Goal: Task Accomplishment & Management: Manage account settings

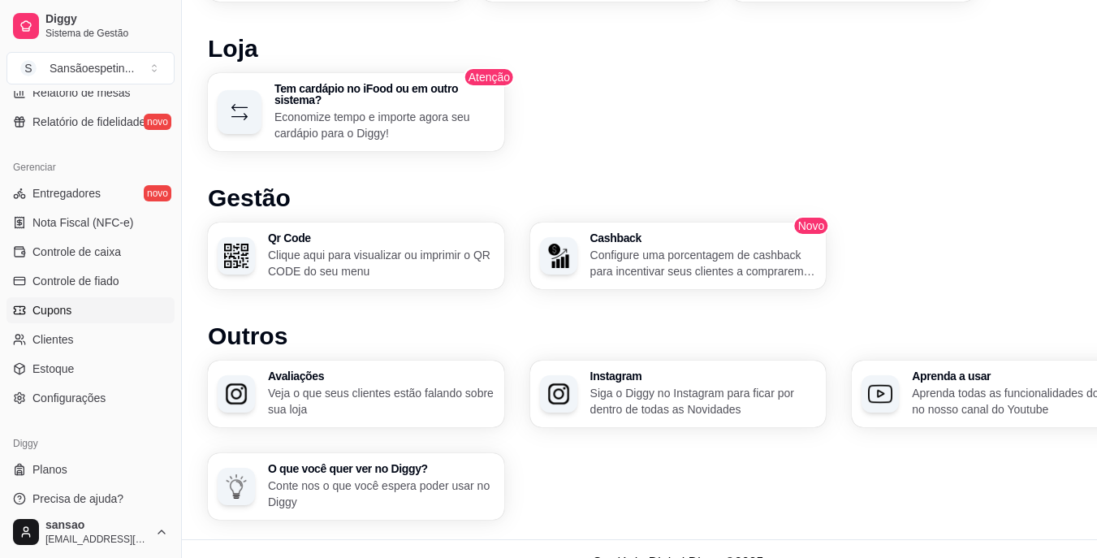
scroll to position [900, 0]
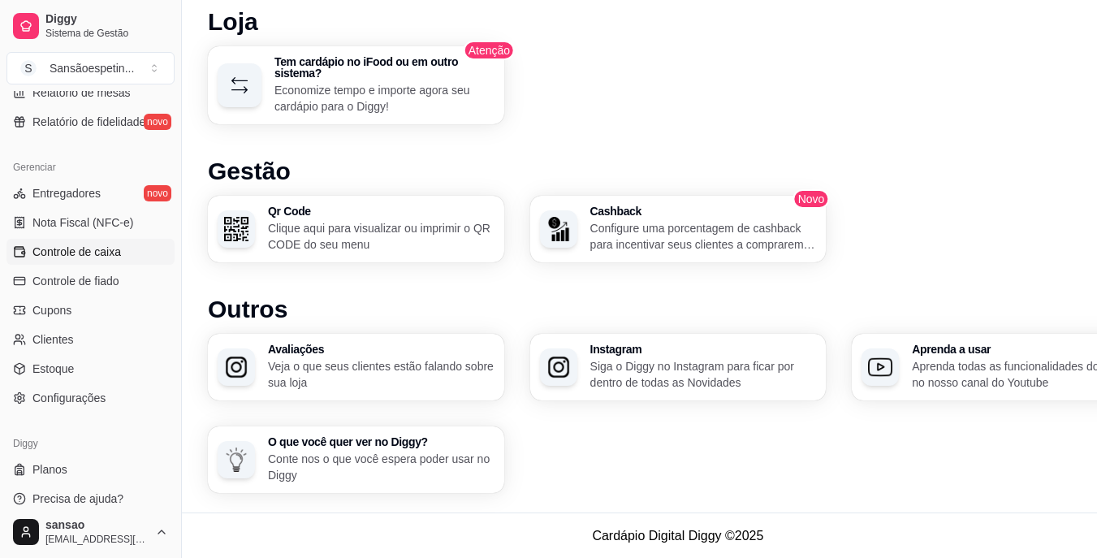
click at [86, 251] on span "Controle de caixa" at bounding box center [76, 252] width 88 height 16
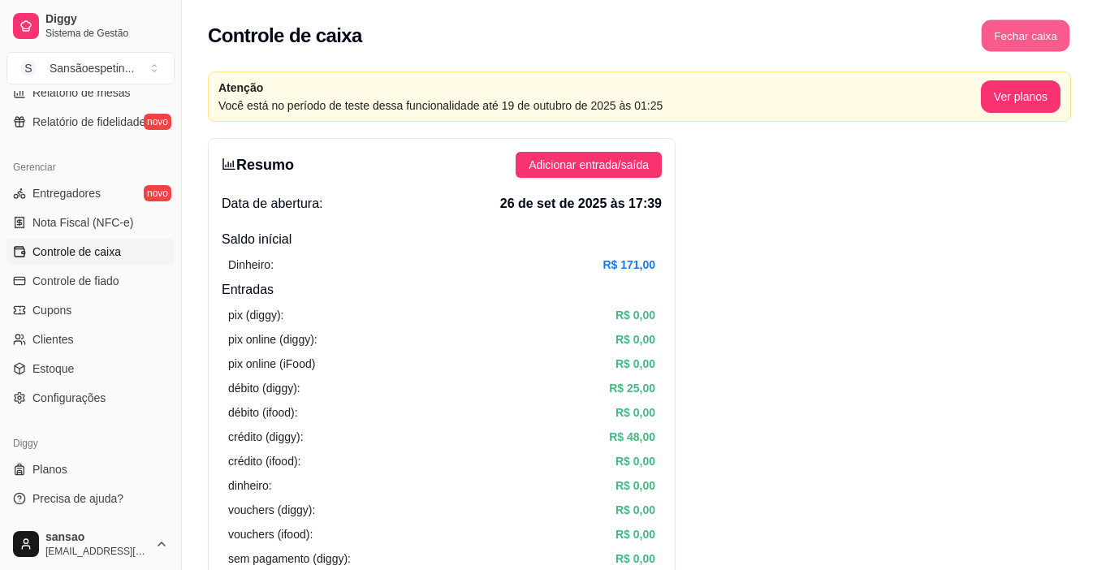
click at [826, 36] on button "Fechar caixa" at bounding box center [1026, 36] width 88 height 32
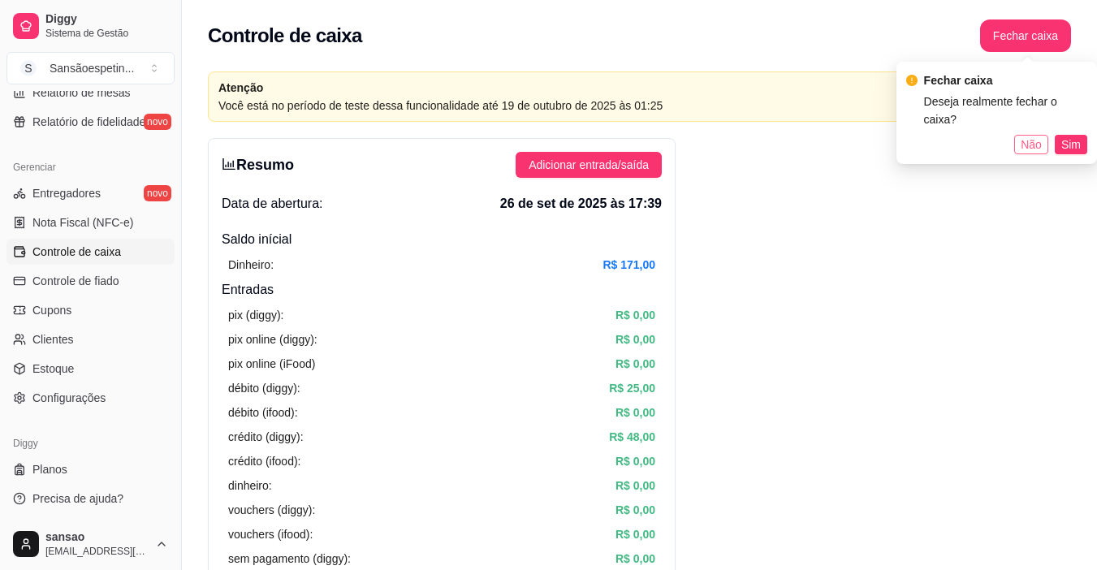
click at [826, 136] on span "Não" at bounding box center [1030, 145] width 21 height 18
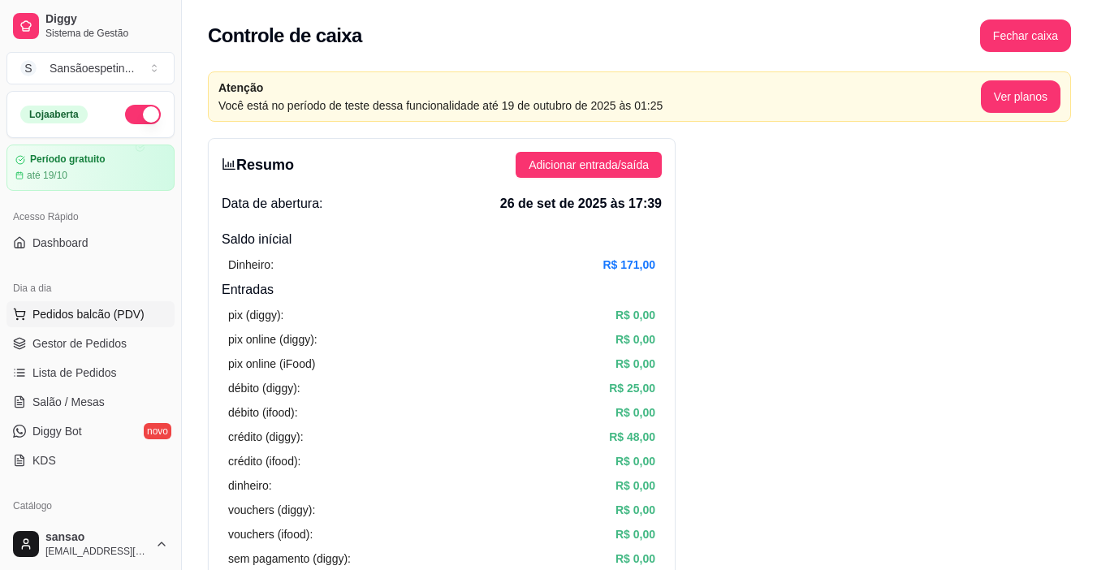
click at [99, 315] on span "Pedidos balcão (PDV)" at bounding box center [88, 314] width 112 height 16
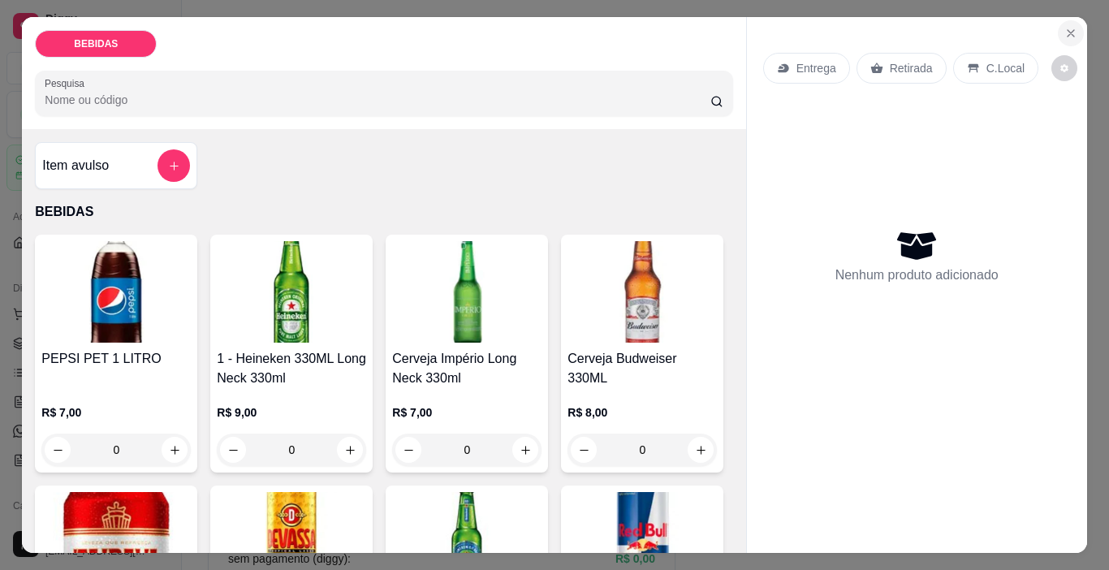
click at [826, 23] on button "Close" at bounding box center [1071, 33] width 26 height 26
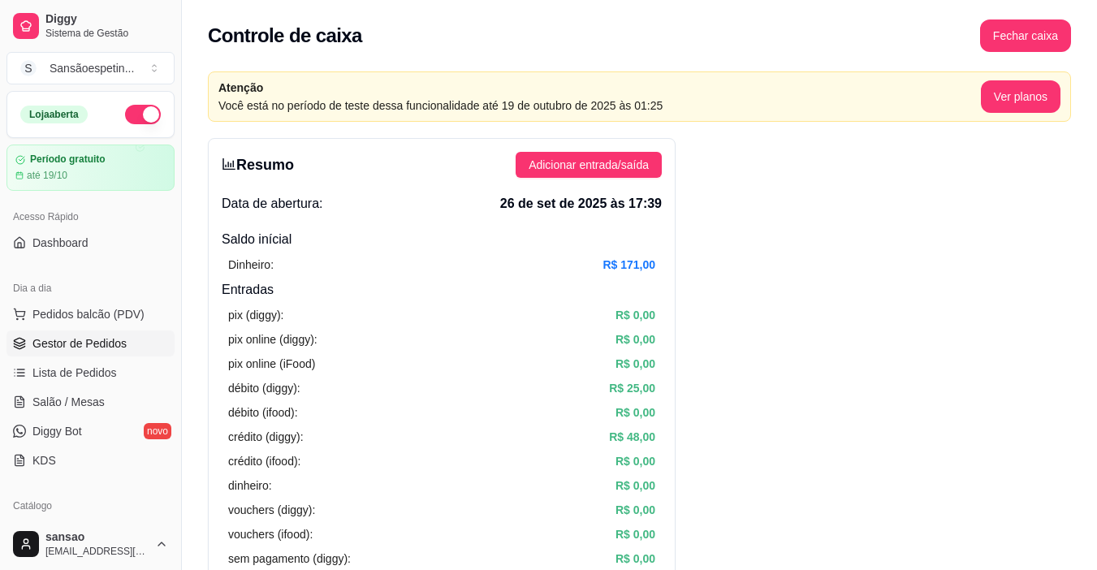
click at [78, 343] on span "Gestor de Pedidos" at bounding box center [79, 343] width 94 height 16
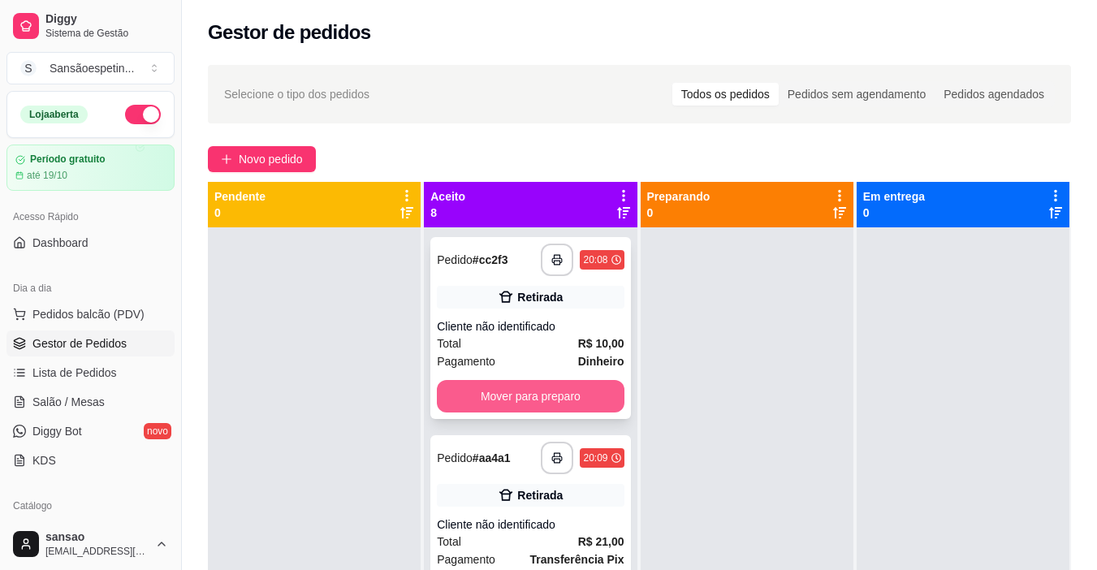
click at [540, 390] on button "Mover para preparo" at bounding box center [530, 396] width 187 height 32
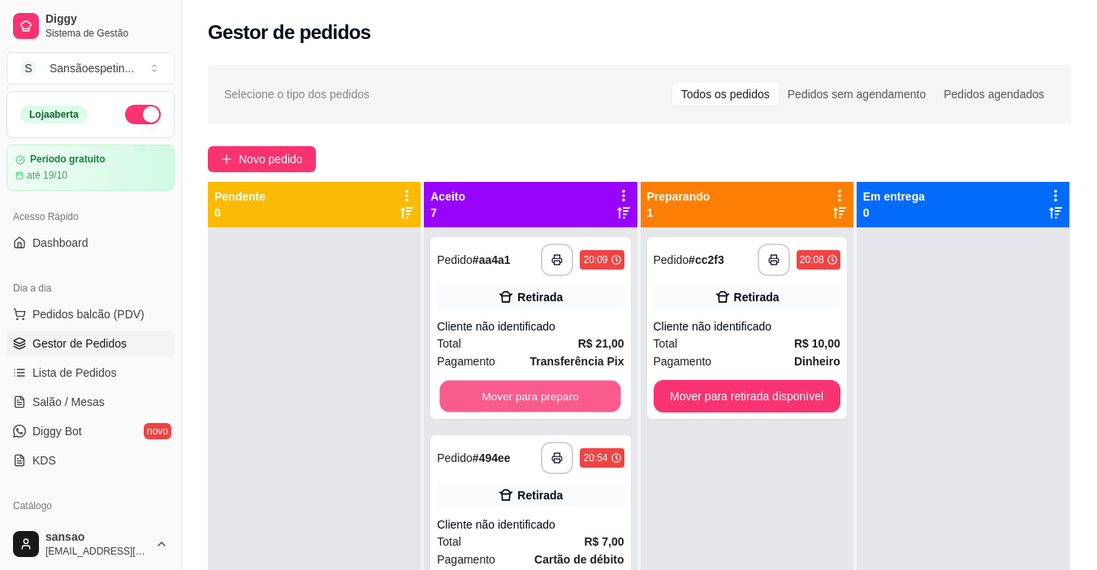
click at [540, 390] on button "Mover para preparo" at bounding box center [530, 397] width 181 height 32
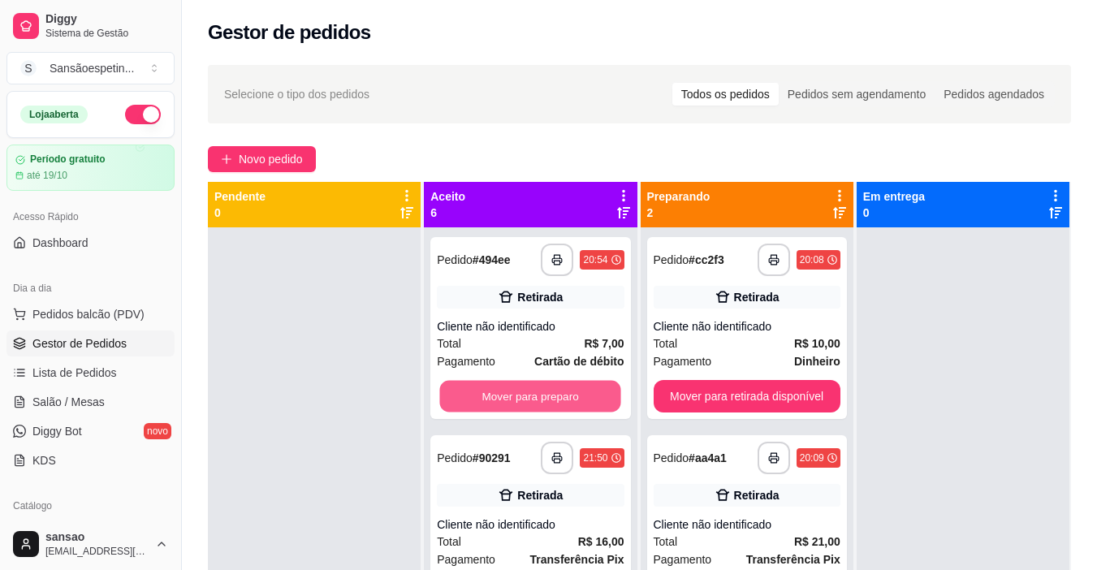
click at [540, 390] on button "Mover para preparo" at bounding box center [530, 397] width 181 height 32
click at [540, 390] on button "Mover para preparo" at bounding box center [530, 396] width 187 height 32
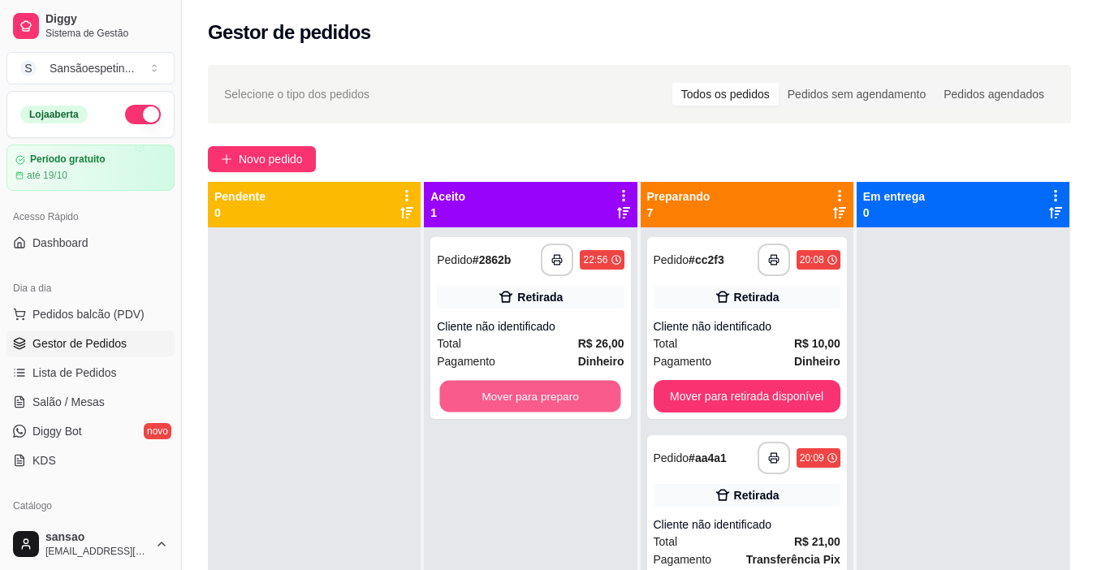
click at [540, 390] on button "Mover para preparo" at bounding box center [530, 397] width 181 height 32
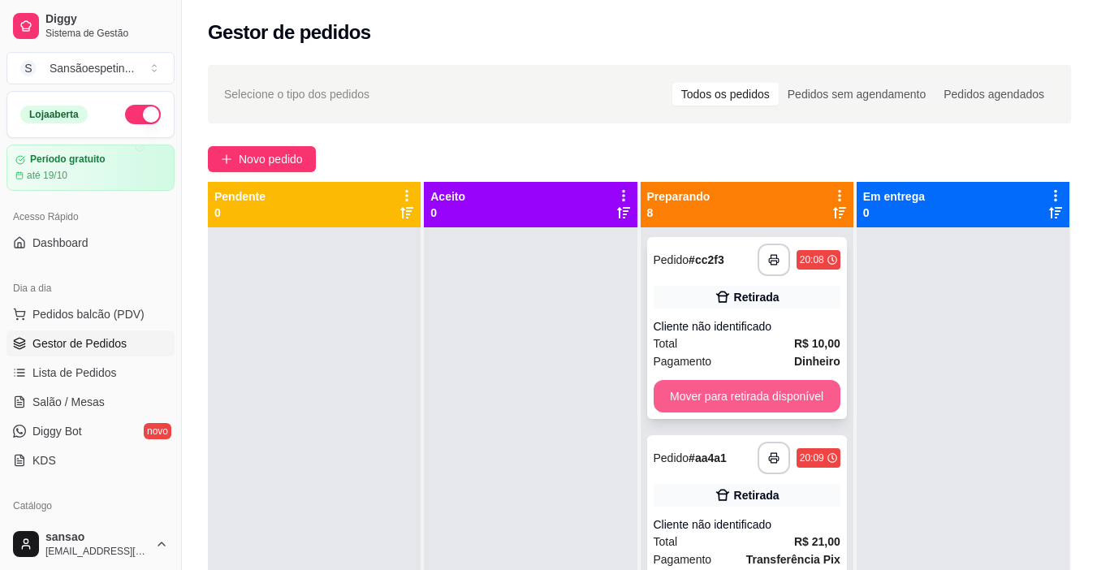
click at [820, 388] on div "Mover para retirada disponível" at bounding box center [747, 396] width 187 height 32
click at [730, 395] on button "Mover para retirada disponível" at bounding box center [747, 396] width 187 height 32
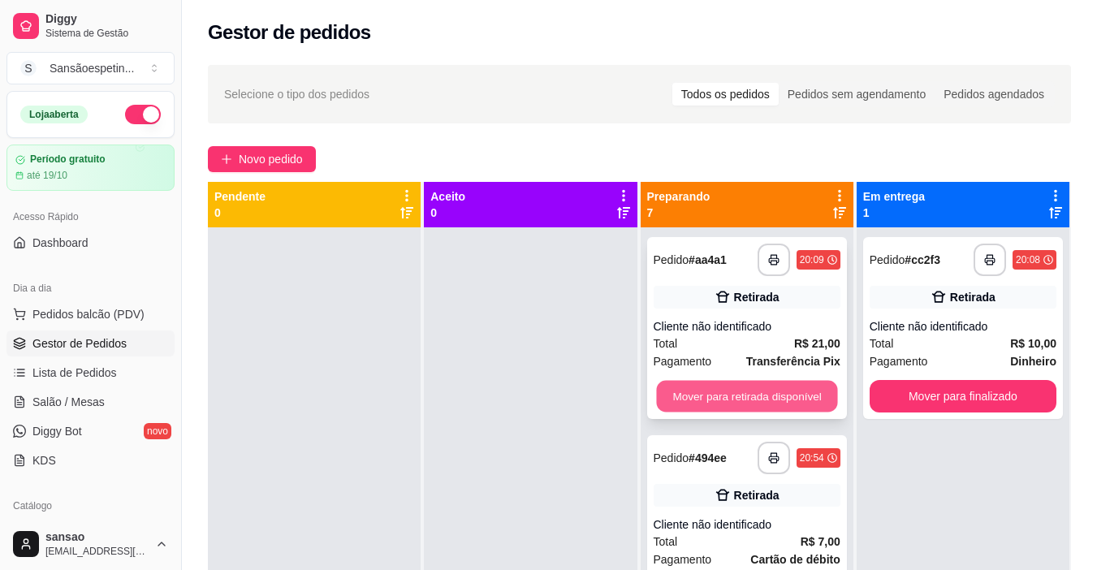
click at [729, 395] on button "Mover para retirada disponível" at bounding box center [746, 397] width 181 height 32
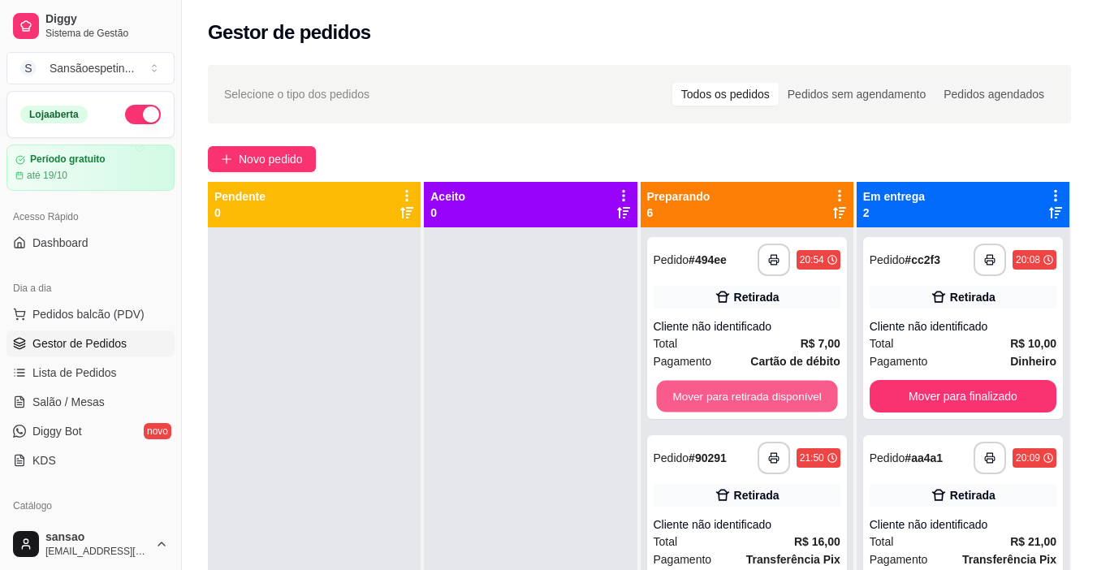
click at [729, 395] on button "Mover para retirada disponível" at bounding box center [746, 397] width 181 height 32
click at [728, 395] on button "Mover para retirada disponível" at bounding box center [746, 397] width 181 height 32
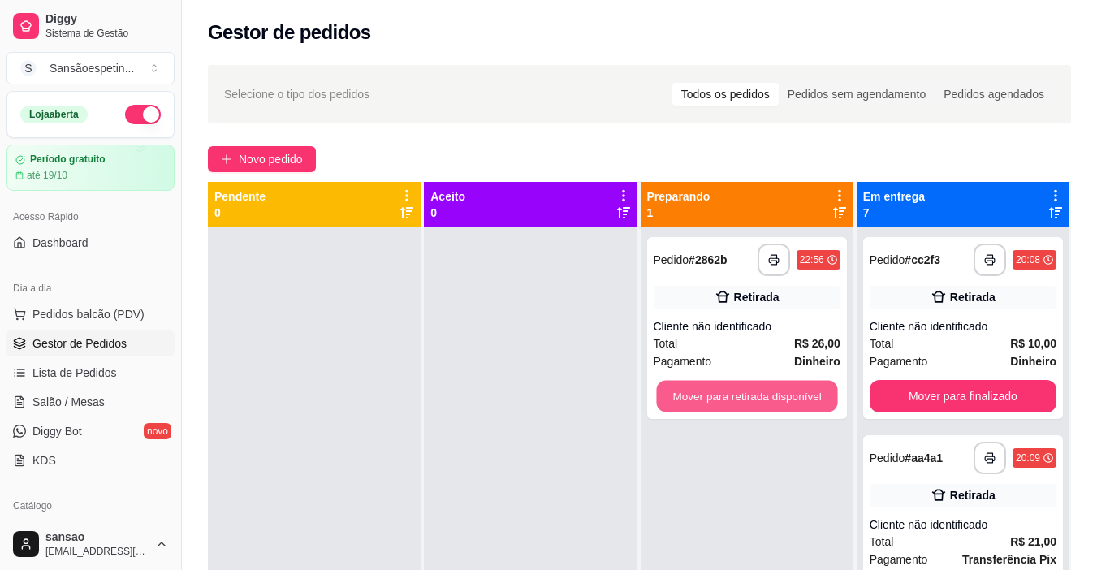
click at [728, 395] on button "Mover para retirada disponível" at bounding box center [746, 397] width 181 height 32
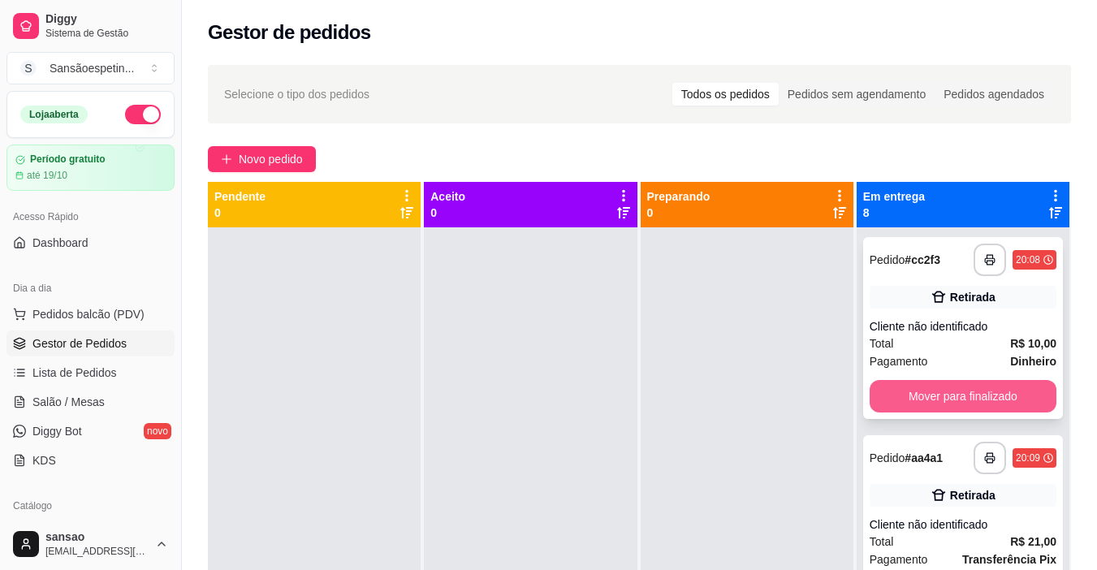
click at [826, 393] on button "Mover para finalizado" at bounding box center [962, 396] width 187 height 32
click at [826, 393] on button "Mover para finalizado" at bounding box center [962, 397] width 181 height 32
click at [826, 393] on button "Mover para finalizado" at bounding box center [962, 396] width 187 height 32
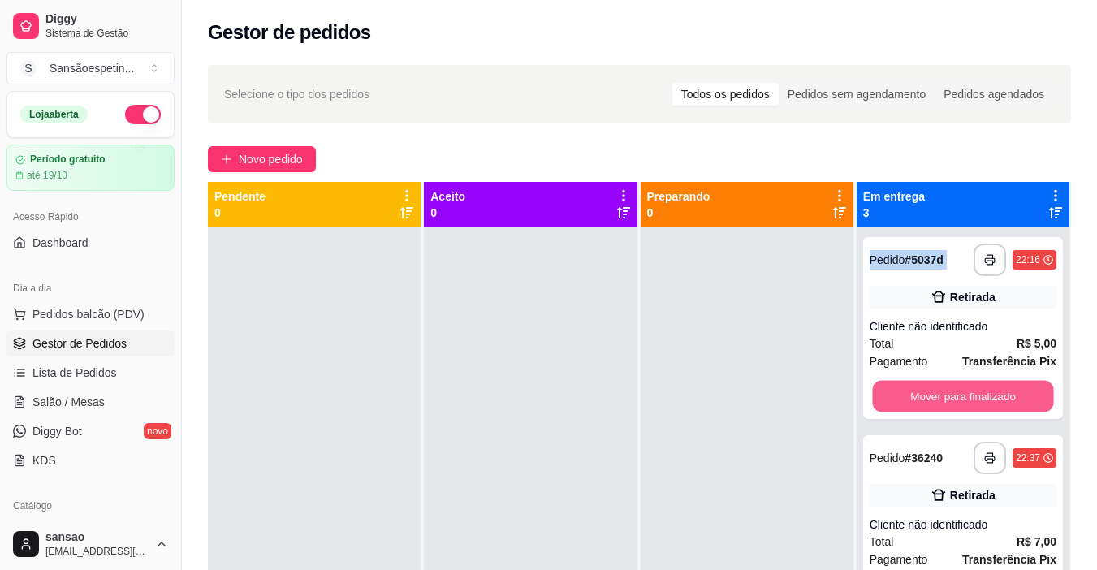
click at [826, 393] on button "Mover para finalizado" at bounding box center [962, 397] width 181 height 32
click at [826, 393] on button "Mover para finalizado" at bounding box center [962, 396] width 187 height 32
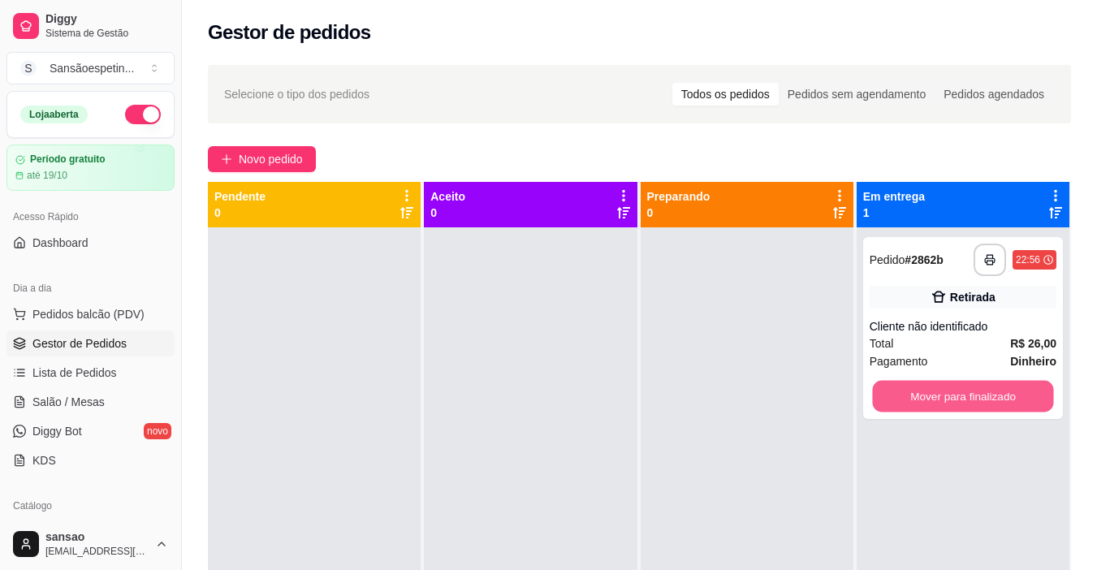
click at [826, 393] on button "Mover para finalizado" at bounding box center [962, 397] width 181 height 32
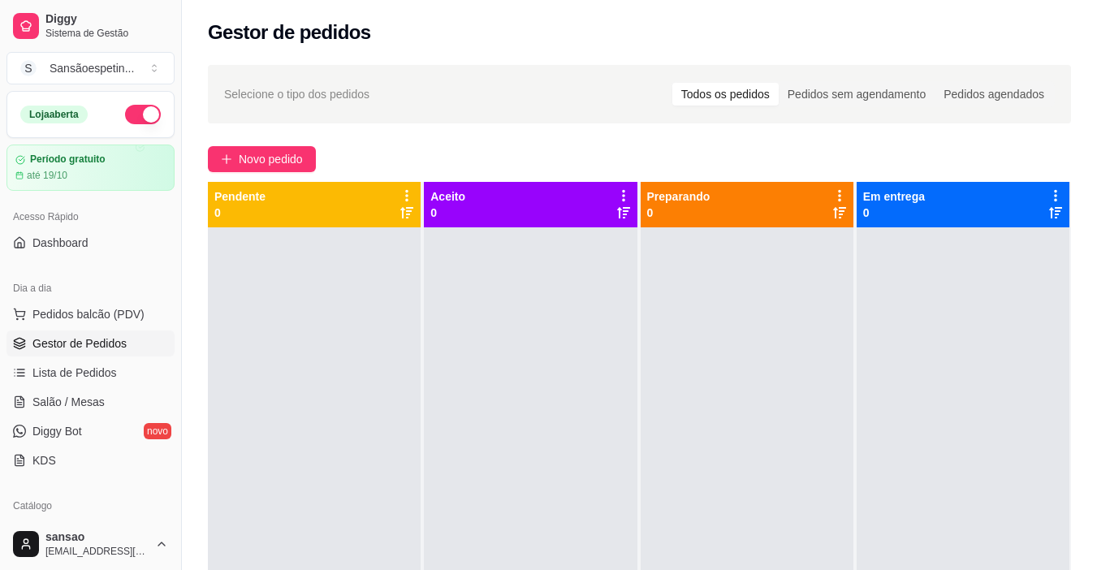
click at [116, 345] on span "Gestor de Pedidos" at bounding box center [79, 343] width 94 height 16
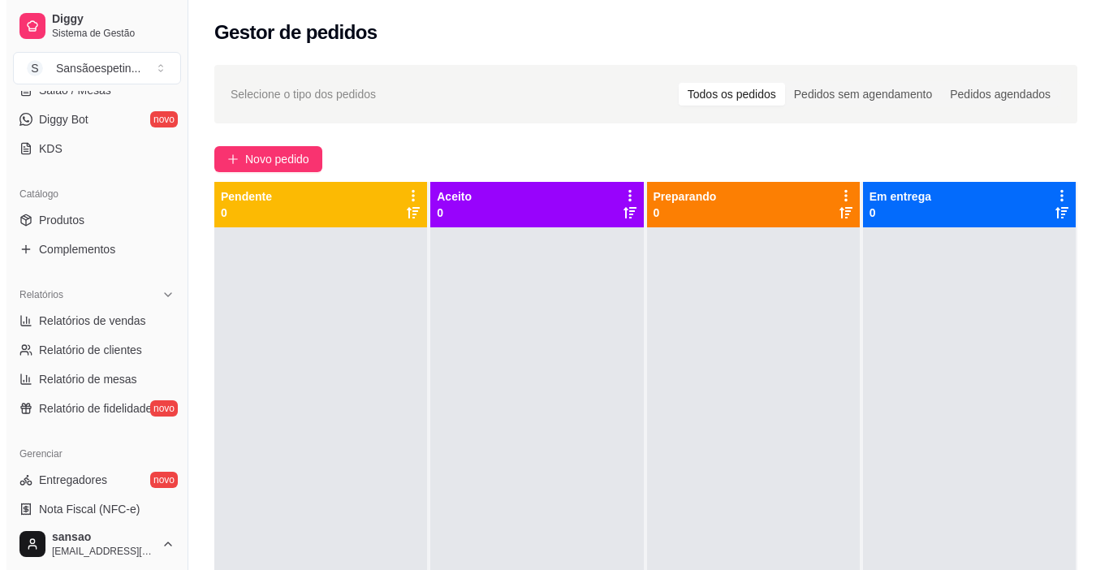
scroll to position [325, 0]
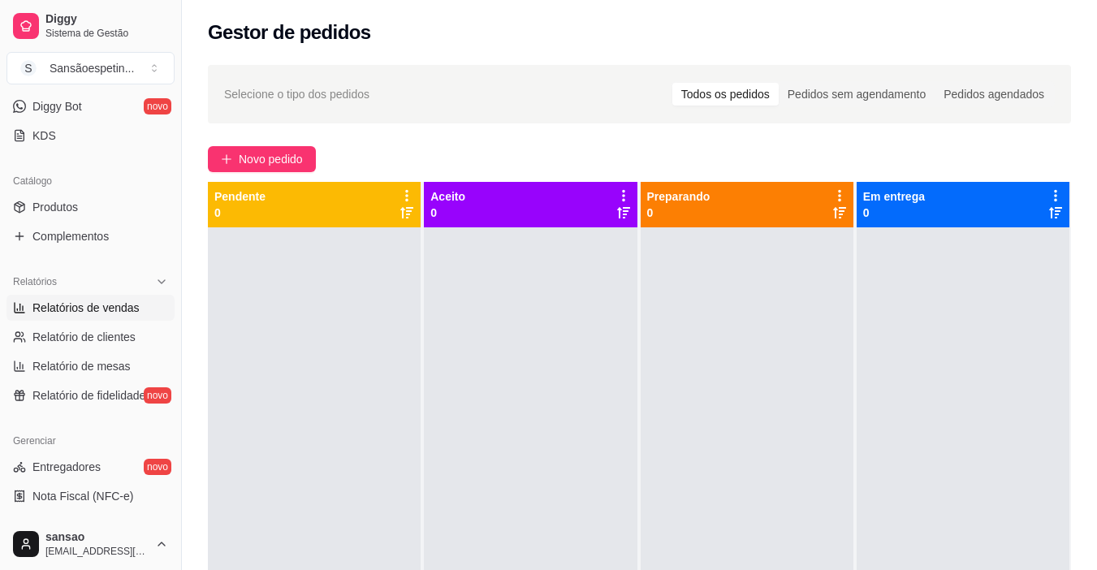
click at [87, 302] on span "Relatórios de vendas" at bounding box center [85, 308] width 107 height 16
select select "ALL"
select select "0"
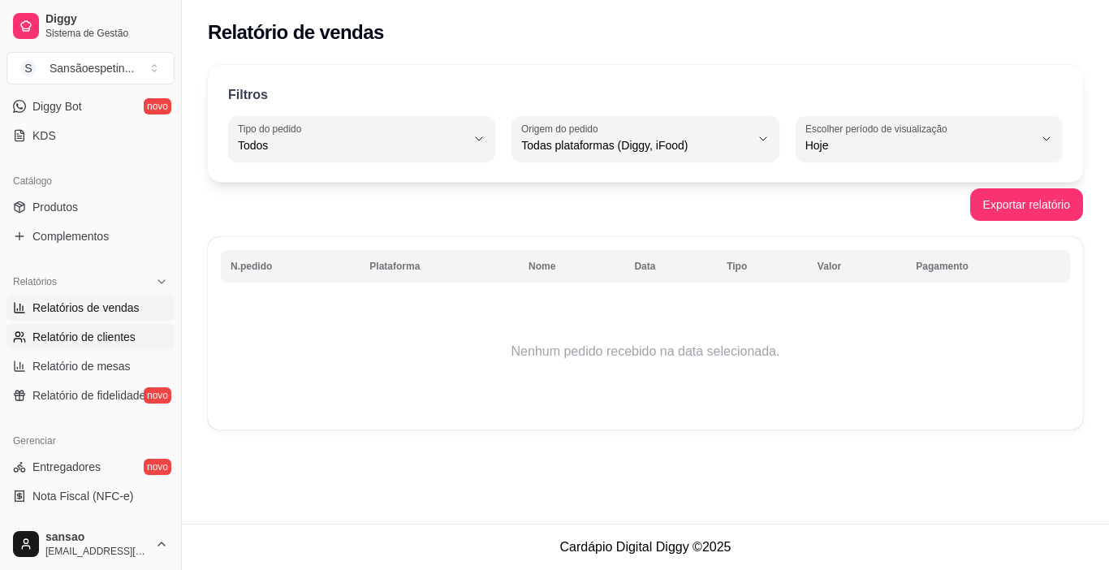
click at [115, 332] on span "Relatório de clientes" at bounding box center [83, 337] width 103 height 16
select select "30"
select select "HIGHEST_TOTAL_SPENT_WITH_ORDERS"
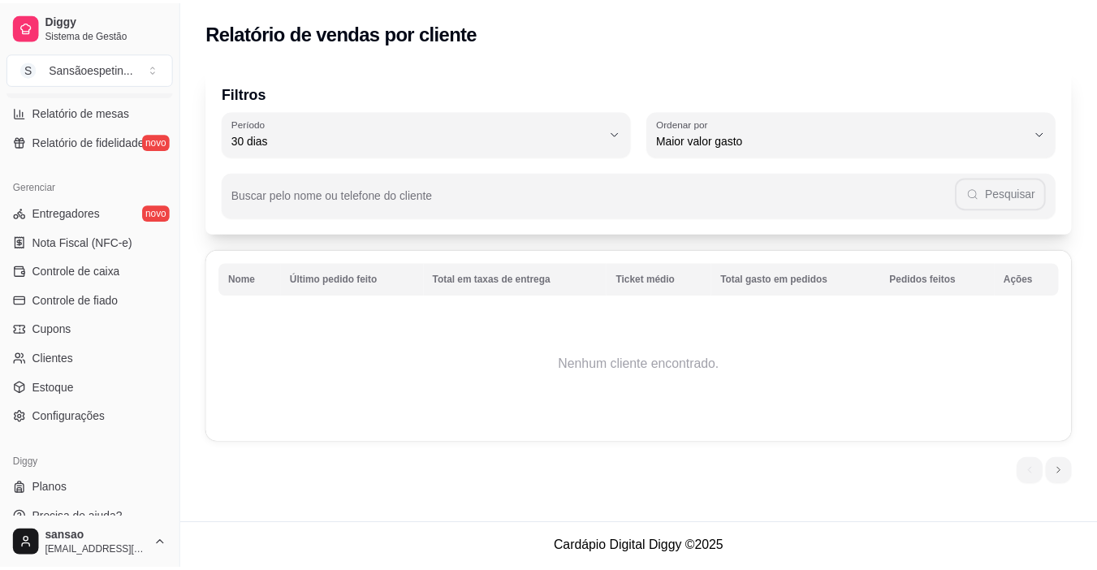
scroll to position [598, 0]
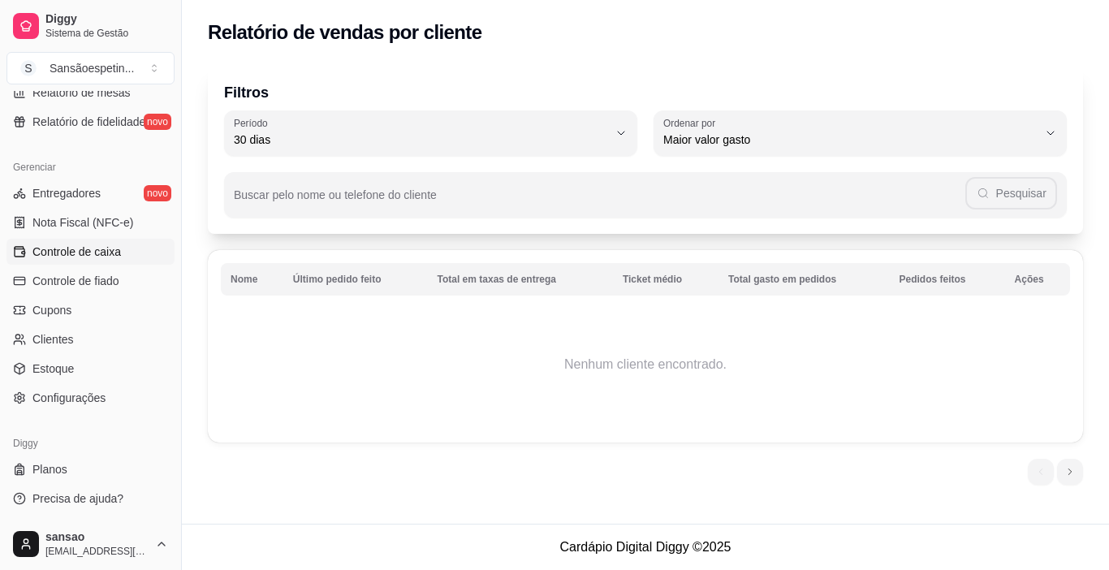
click at [93, 242] on link "Controle de caixa" at bounding box center [90, 252] width 168 height 26
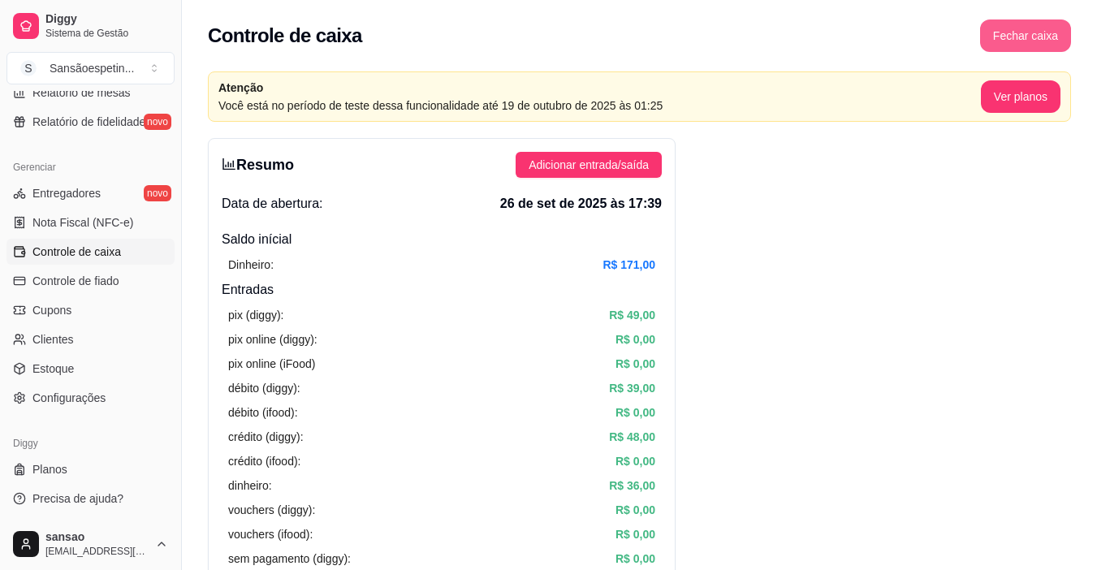
click at [826, 41] on button "Fechar caixa" at bounding box center [1025, 35] width 91 height 32
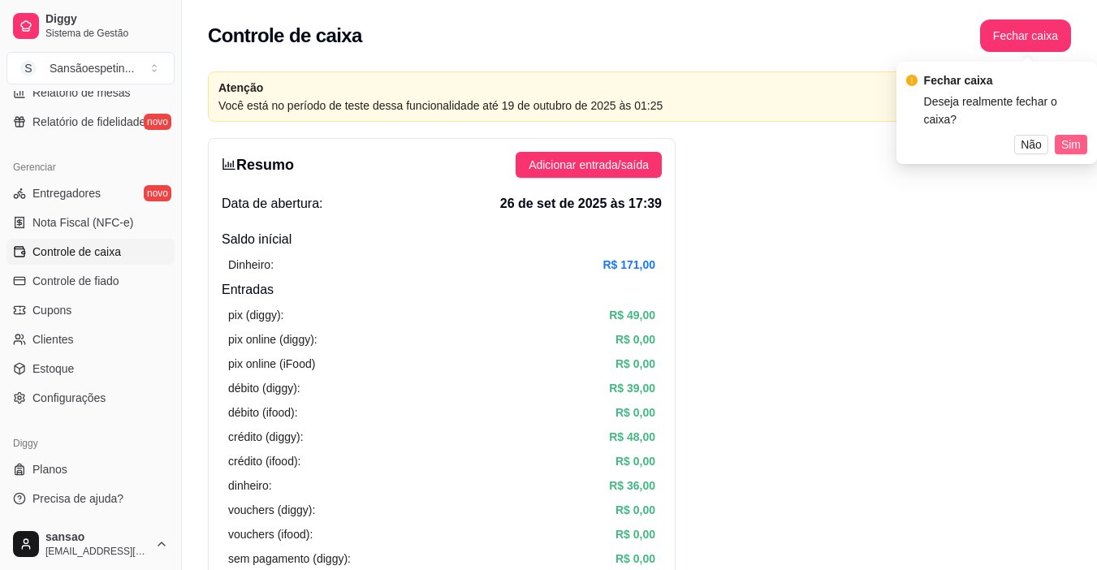
click at [826, 135] on button "Sim" at bounding box center [1071, 144] width 32 height 19
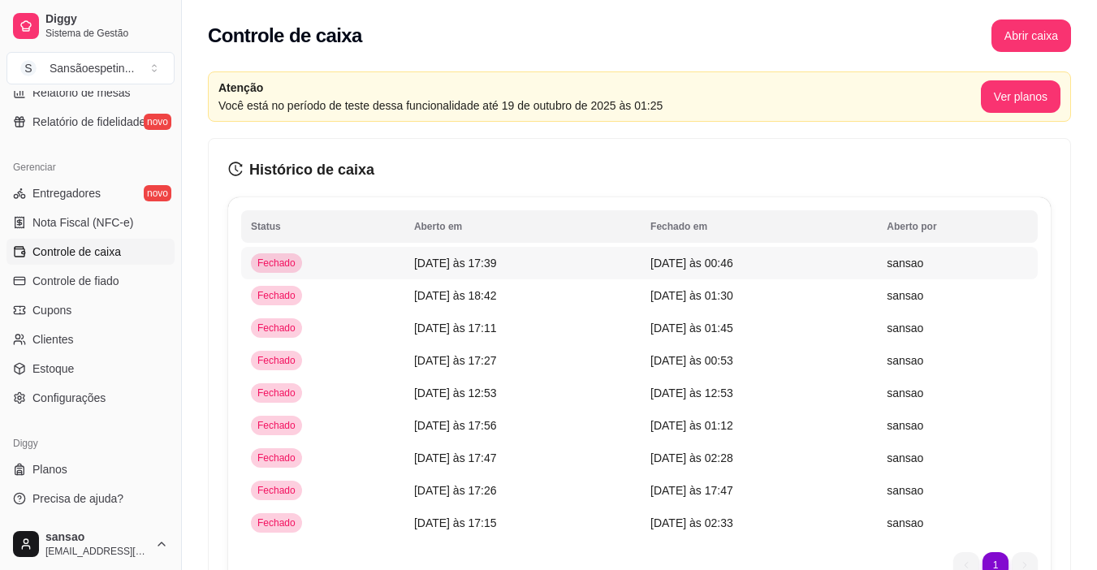
click at [671, 260] on span "[DATE] às 00:46" at bounding box center [691, 263] width 83 height 13
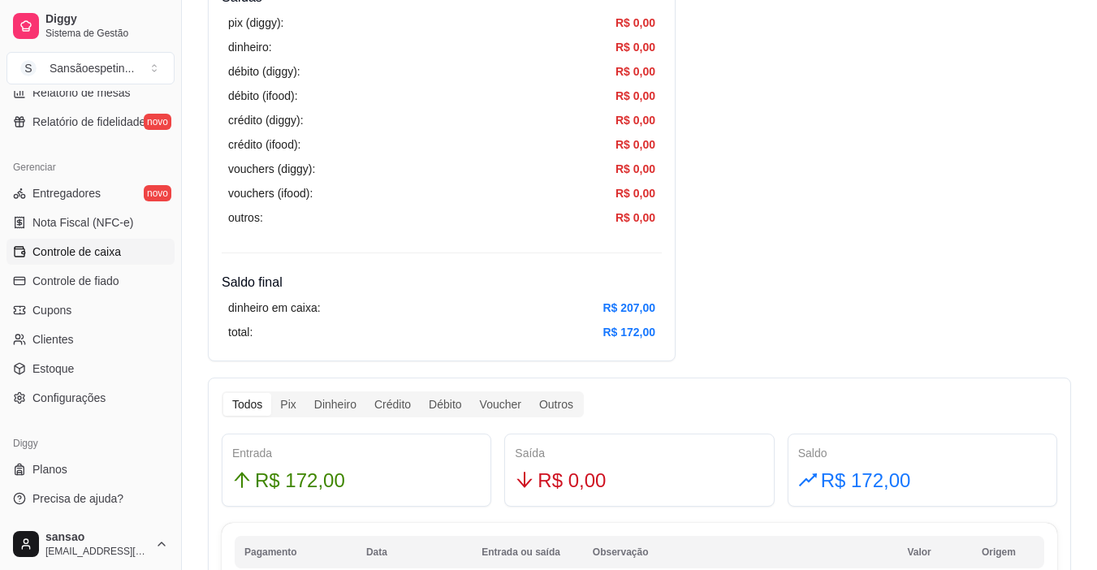
scroll to position [568, 0]
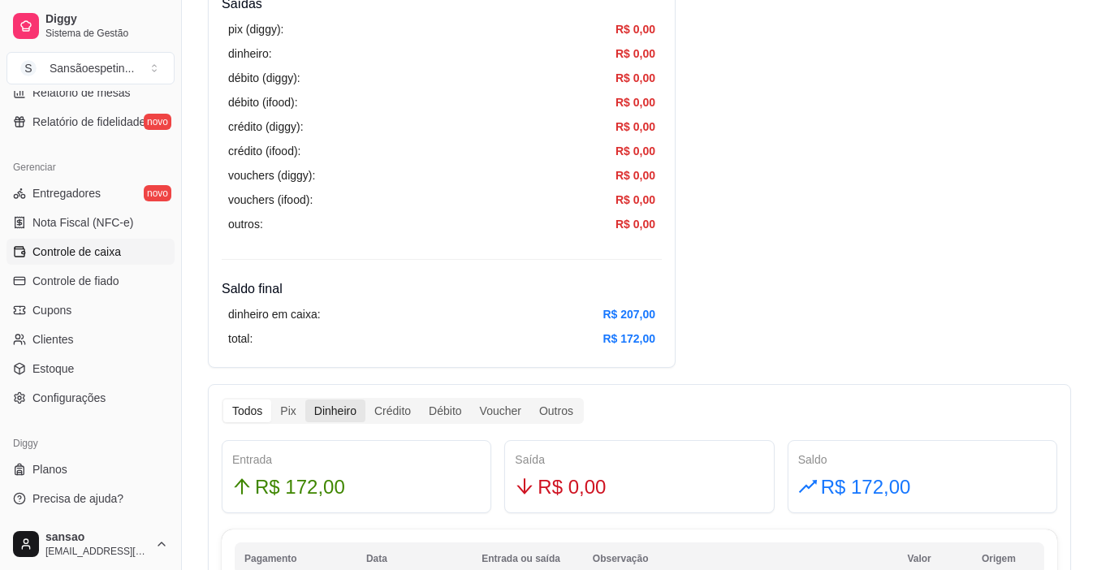
click at [334, 409] on div "Dinheiro" at bounding box center [335, 410] width 60 height 23
click at [305, 399] on input "Dinheiro" at bounding box center [305, 399] width 0 height 0
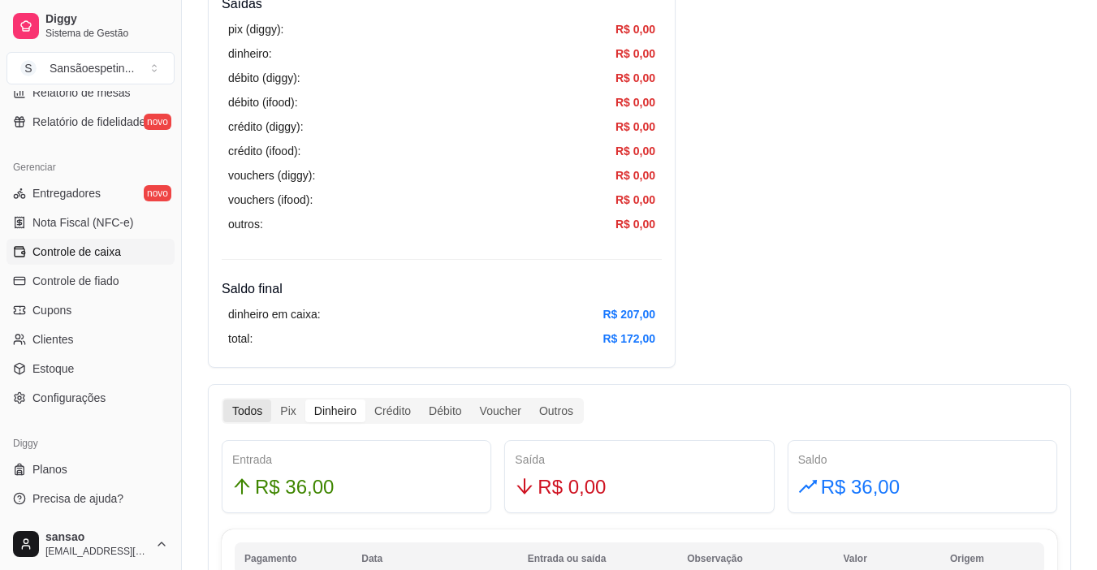
click at [263, 409] on div "Todos" at bounding box center [247, 410] width 48 height 23
click at [223, 399] on input "Todos" at bounding box center [223, 399] width 0 height 0
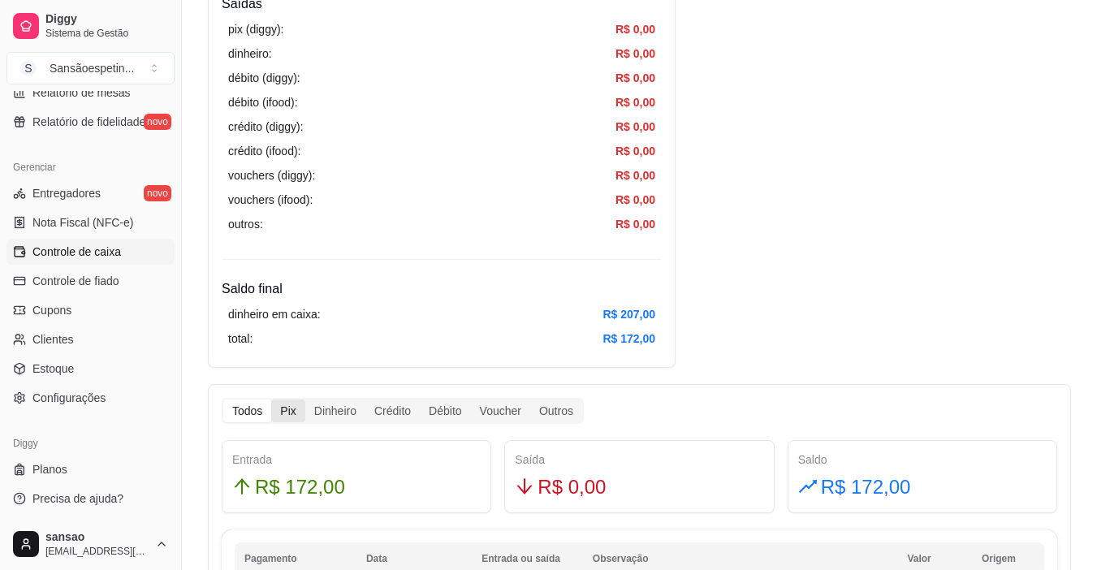
click at [284, 408] on div "Pix" at bounding box center [287, 410] width 33 height 23
click at [271, 399] on input "Pix" at bounding box center [271, 399] width 0 height 0
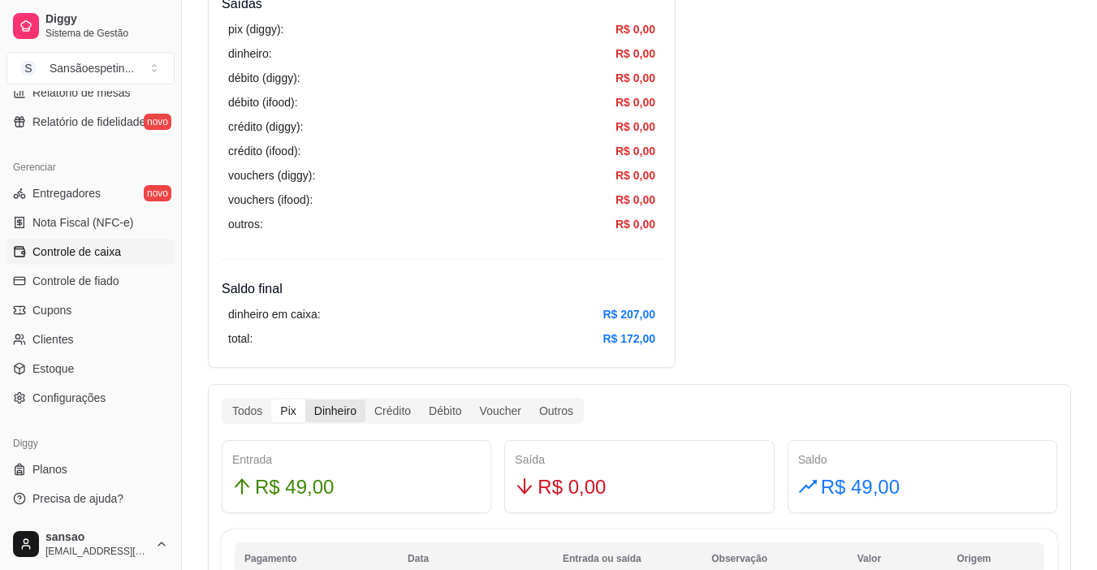
click at [319, 413] on div "Dinheiro" at bounding box center [335, 410] width 60 height 23
click at [305, 399] on input "Dinheiro" at bounding box center [305, 399] width 0 height 0
click at [264, 420] on div "Todos" at bounding box center [247, 410] width 48 height 23
click at [223, 399] on input "Todos" at bounding box center [223, 399] width 0 height 0
